Goal: Find specific page/section: Find specific page/section

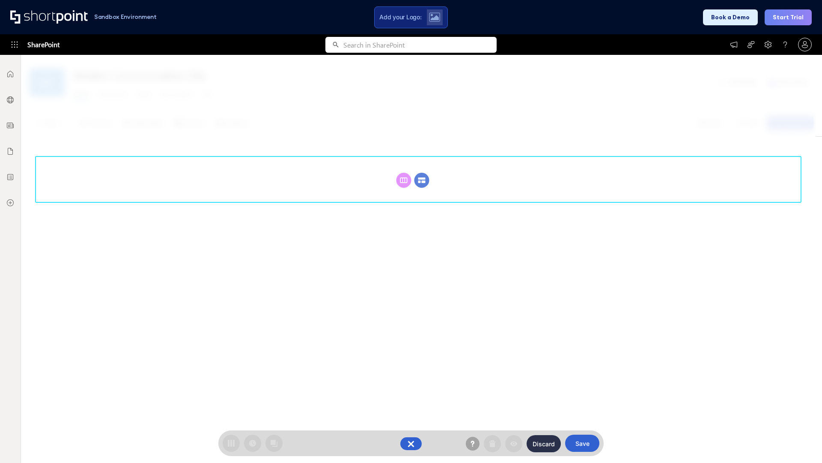
click at [422, 180] on circle at bounding box center [422, 180] width 15 height 15
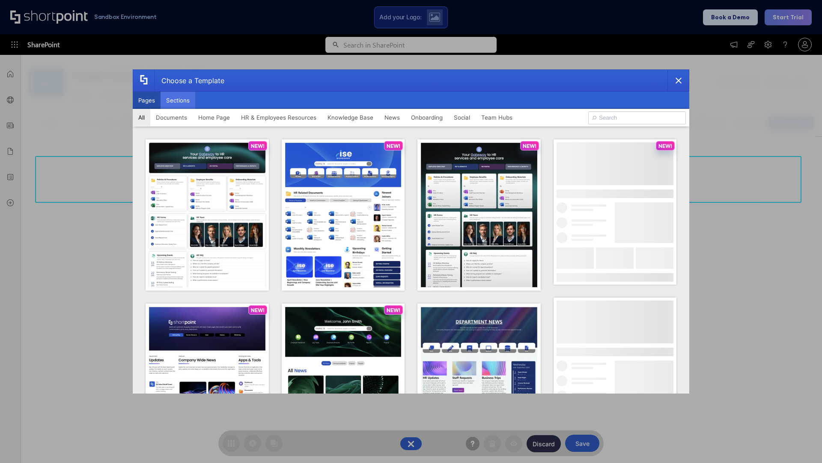
click at [178, 100] on button "Sections" at bounding box center [178, 100] width 35 height 17
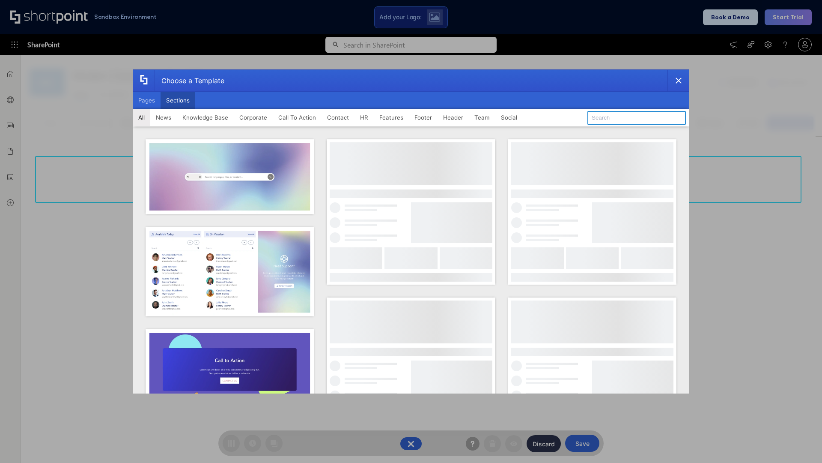
type input "Quick Links"
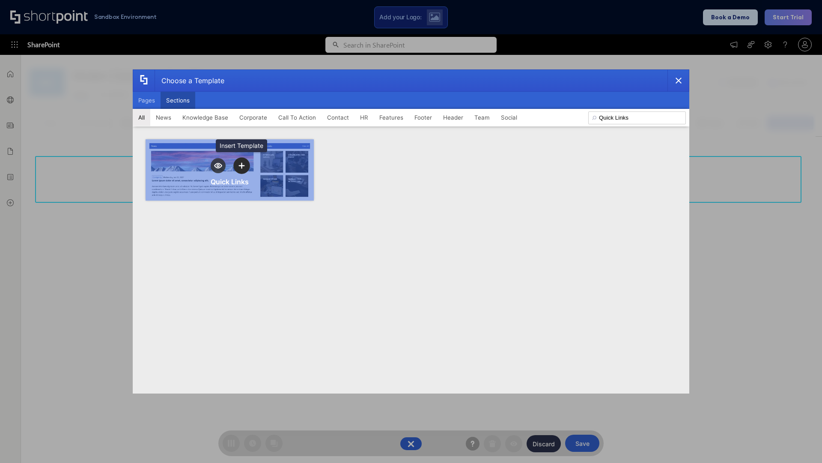
click at [242, 165] on icon "template selector" at bounding box center [242, 165] width 6 height 6
